Goal: Task Accomplishment & Management: Use online tool/utility

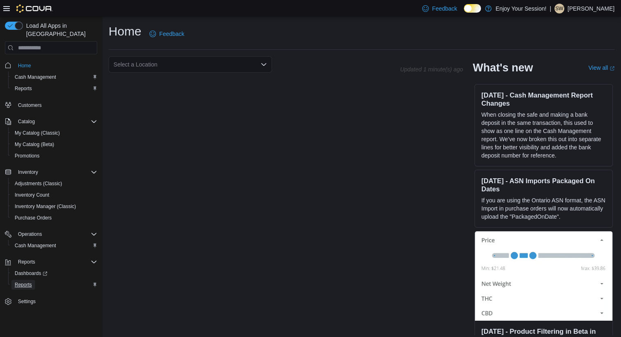
click at [20, 282] on span "Reports" at bounding box center [23, 285] width 17 height 7
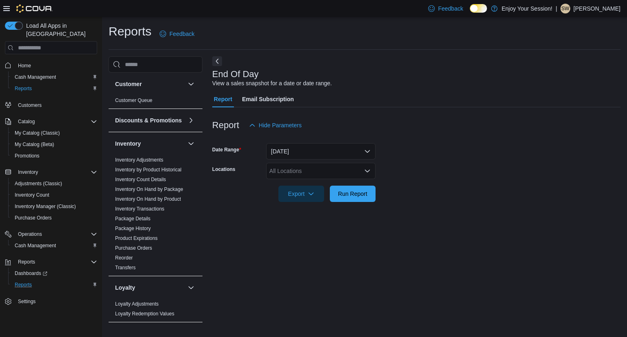
click at [287, 170] on div "All Locations" at bounding box center [320, 171] width 109 height 16
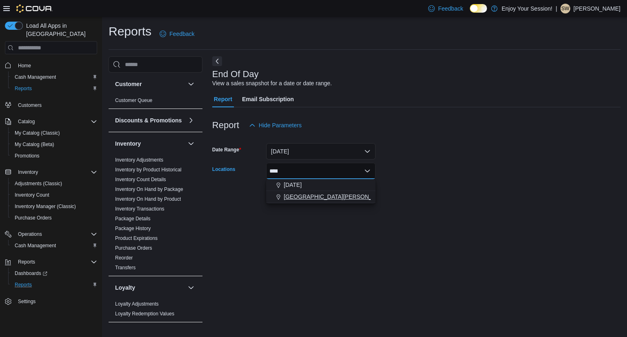
type input "****"
click at [295, 193] on span "[GEOGRAPHIC_DATA][PERSON_NAME]" at bounding box center [337, 197] width 106 height 8
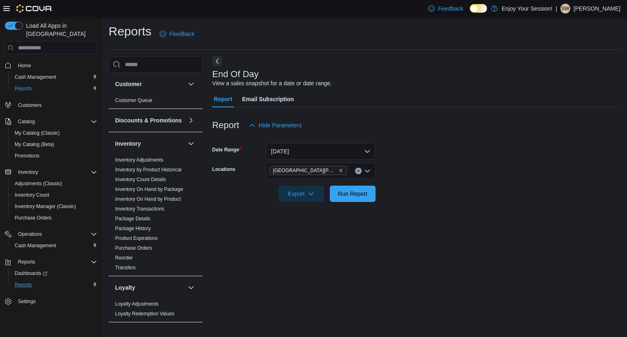
click at [434, 207] on div at bounding box center [416, 207] width 408 height 10
click at [370, 191] on button "Run Report" at bounding box center [353, 193] width 46 height 16
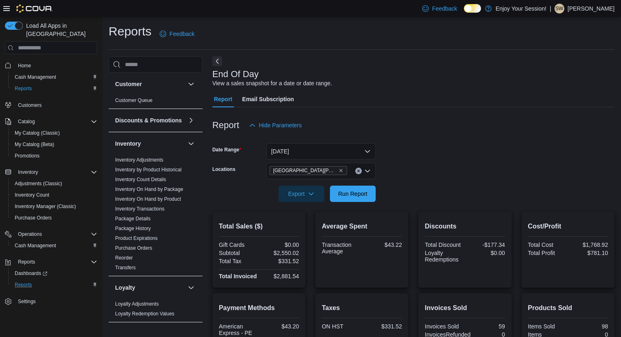
scroll to position [159, 0]
